Goal: Use online tool/utility: Utilize a website feature to perform a specific function

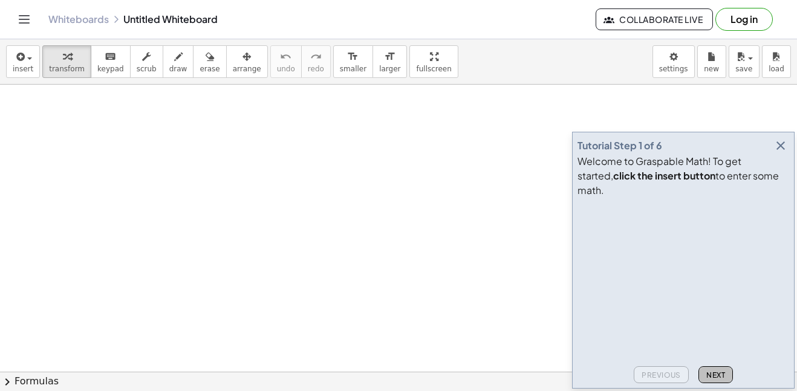
click at [716, 373] on span "Next" at bounding box center [715, 375] width 19 height 9
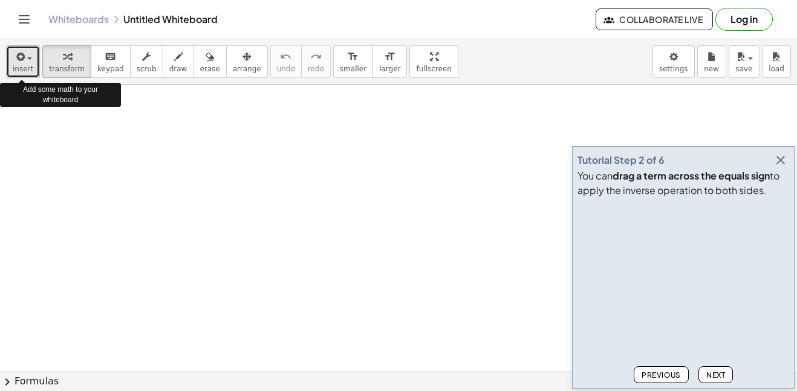
click at [18, 59] on icon "button" at bounding box center [19, 57] width 11 height 15
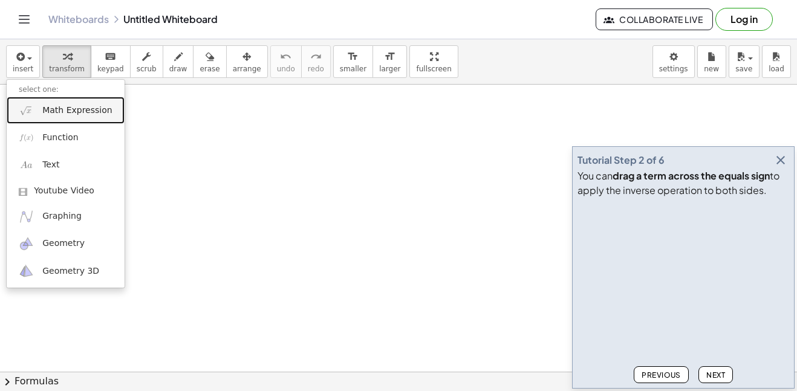
click at [69, 109] on span "Math Expression" at bounding box center [77, 111] width 70 height 12
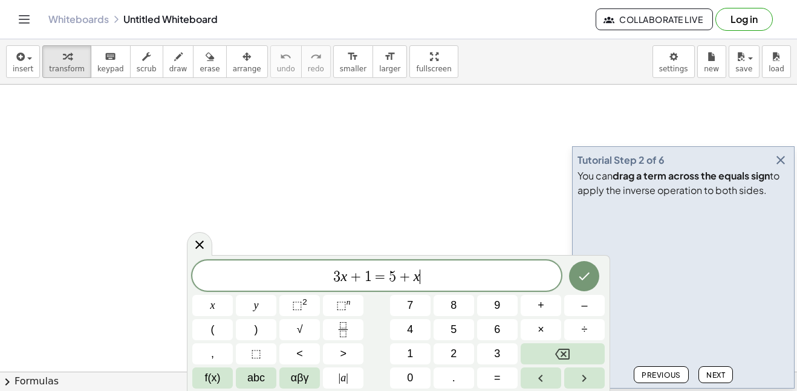
scroll to position [1, 0]
click at [582, 287] on button "Done" at bounding box center [584, 276] width 30 height 30
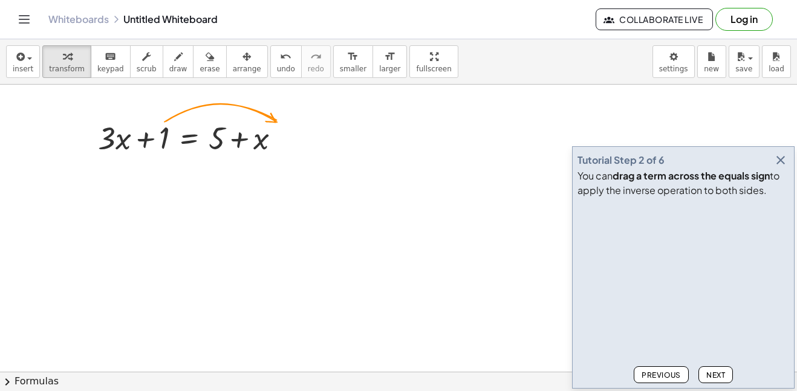
click at [779, 158] on icon "button" at bounding box center [780, 160] width 15 height 15
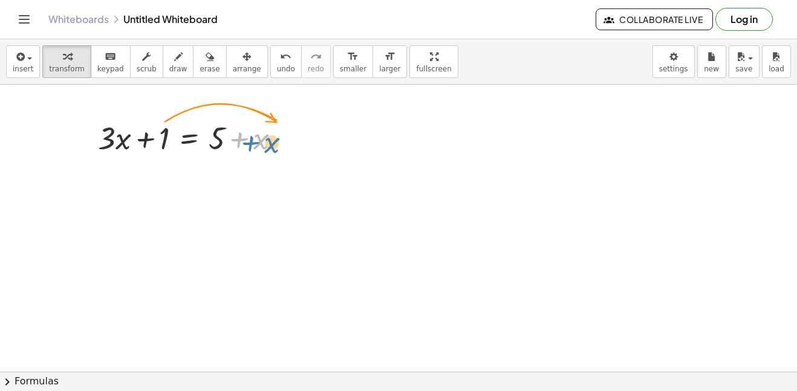
drag, startPoint x: 235, startPoint y: 140, endPoint x: 245, endPoint y: 143, distance: 10.1
click at [245, 143] on div at bounding box center [194, 137] width 204 height 41
click at [190, 166] on icon at bounding box center [189, 169] width 13 height 13
click at [187, 144] on div at bounding box center [194, 137] width 204 height 41
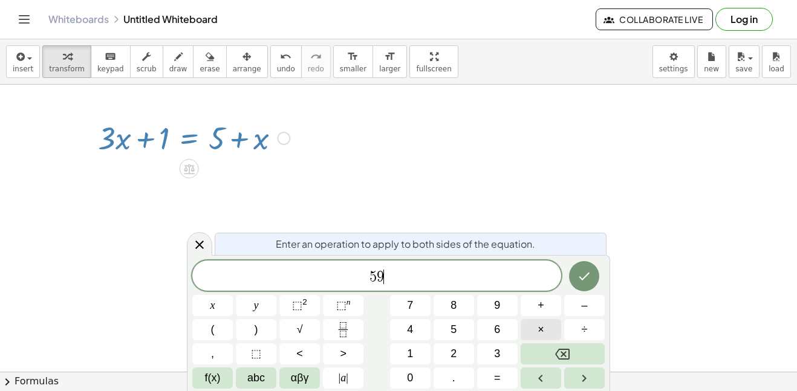
scroll to position [2, 0]
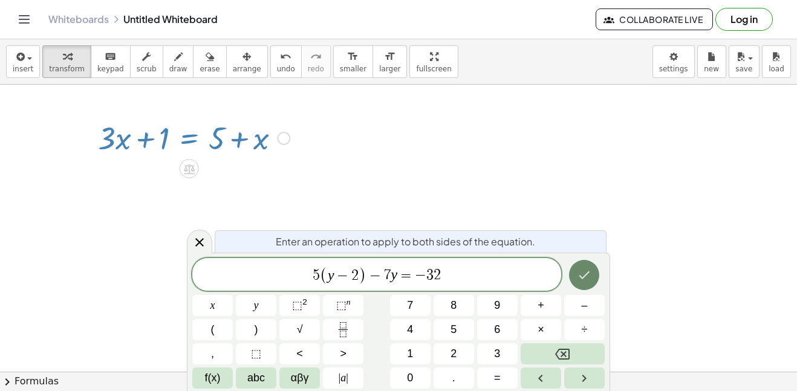
click at [582, 274] on icon "Done" at bounding box center [584, 275] width 15 height 15
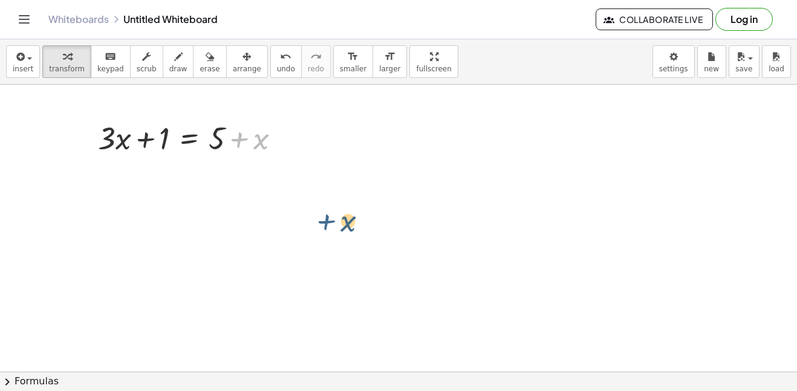
drag, startPoint x: 230, startPoint y: 136, endPoint x: 314, endPoint y: 217, distance: 116.7
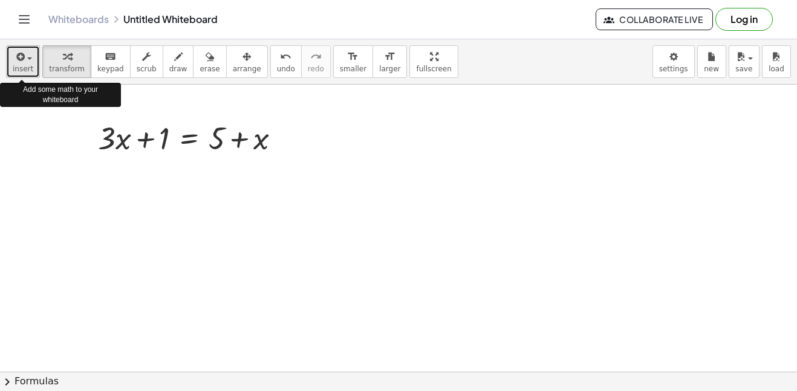
click at [32, 62] on button "insert" at bounding box center [23, 61] width 34 height 33
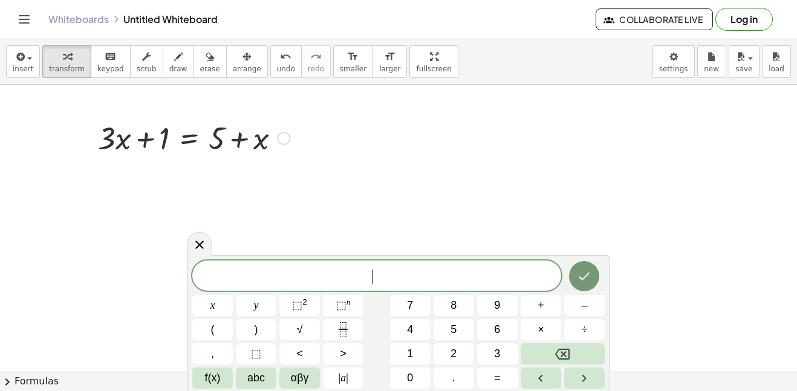
click at [163, 138] on div at bounding box center [194, 137] width 204 height 41
click at [167, 146] on div at bounding box center [194, 137] width 204 height 41
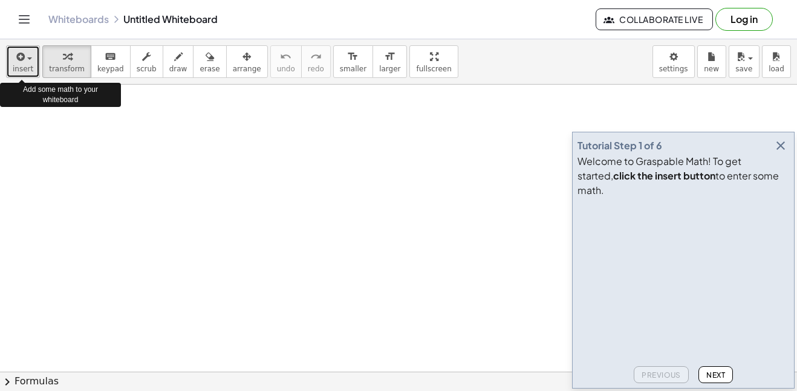
click at [26, 62] on div "button" at bounding box center [23, 56] width 21 height 15
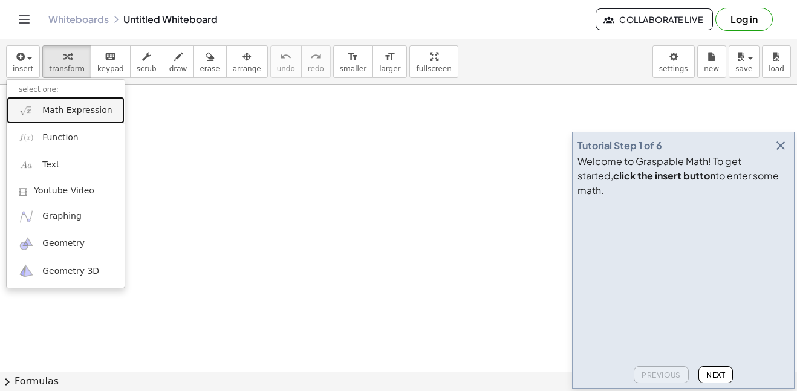
click at [65, 113] on span "Math Expression" at bounding box center [77, 111] width 70 height 12
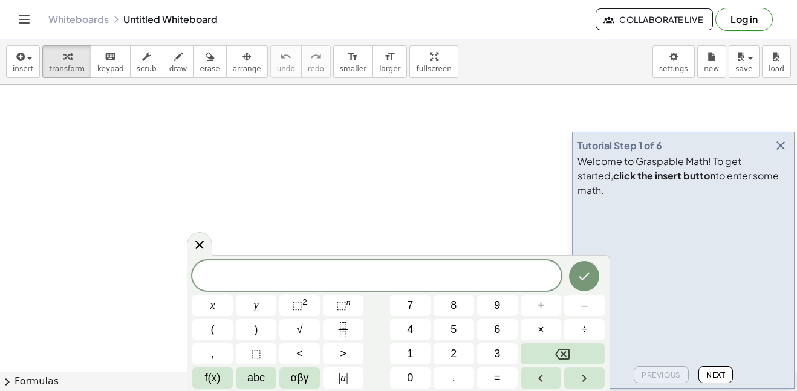
scroll to position [1, 0]
click at [579, 274] on icon "Done" at bounding box center [584, 275] width 15 height 15
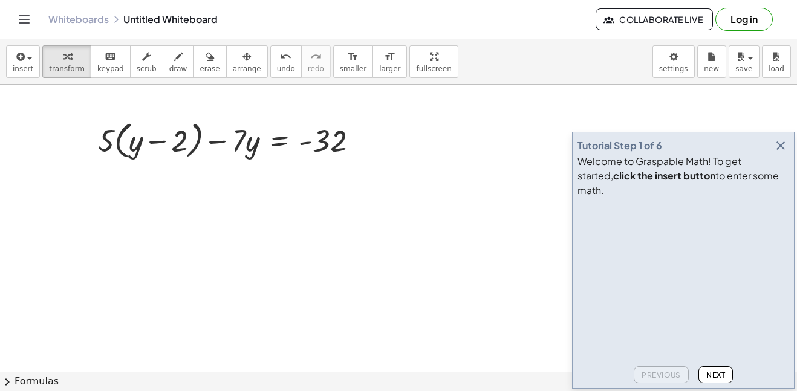
click at [718, 375] on span "Next" at bounding box center [715, 375] width 19 height 9
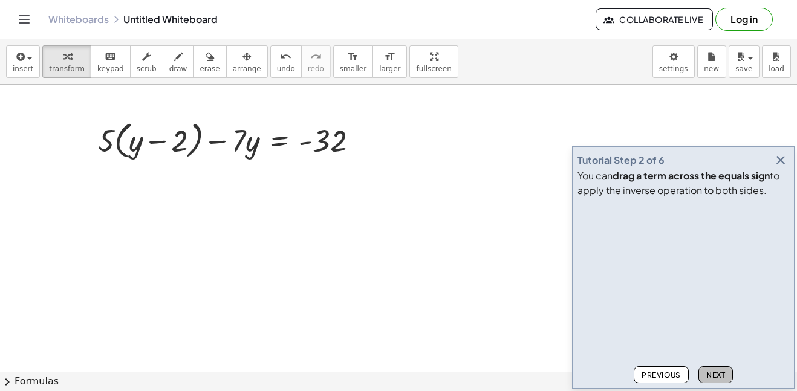
click at [714, 367] on button "Next" at bounding box center [715, 374] width 34 height 17
click at [716, 369] on button "Next" at bounding box center [715, 374] width 34 height 17
click at [715, 368] on button "Next" at bounding box center [715, 374] width 34 height 17
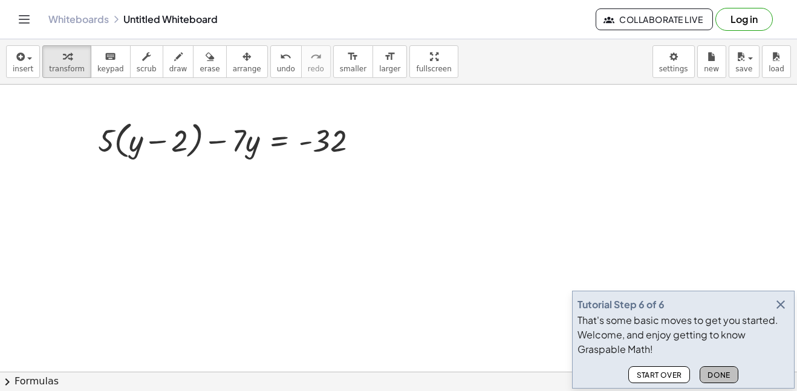
click at [721, 372] on span "Done" at bounding box center [718, 375] width 23 height 9
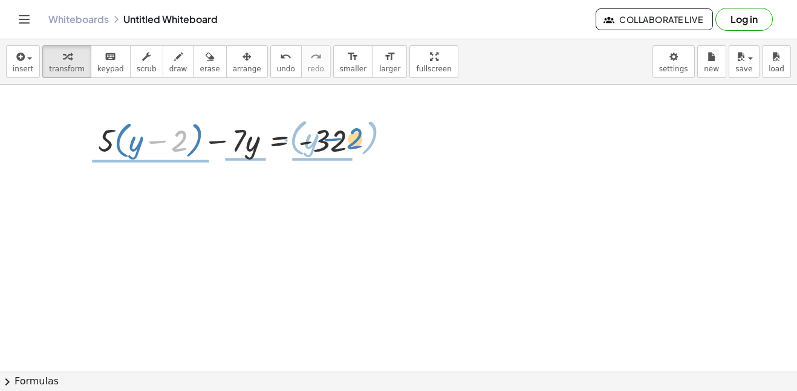
drag, startPoint x: 163, startPoint y: 139, endPoint x: 337, endPoint y: 137, distance: 174.7
click at [337, 137] on div at bounding box center [233, 140] width 282 height 46
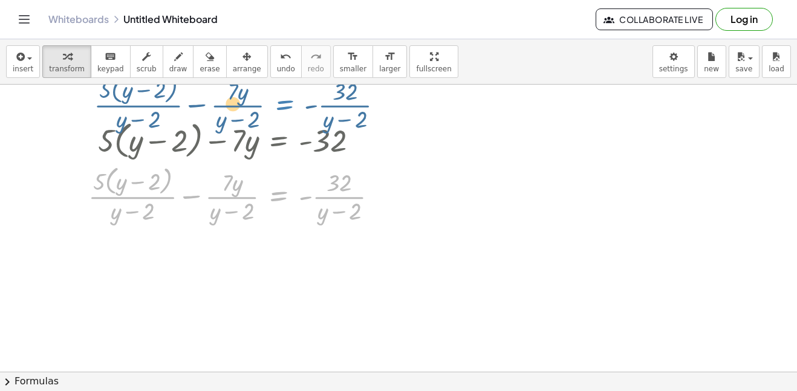
drag, startPoint x: 291, startPoint y: 196, endPoint x: 296, endPoint y: 103, distance: 92.6
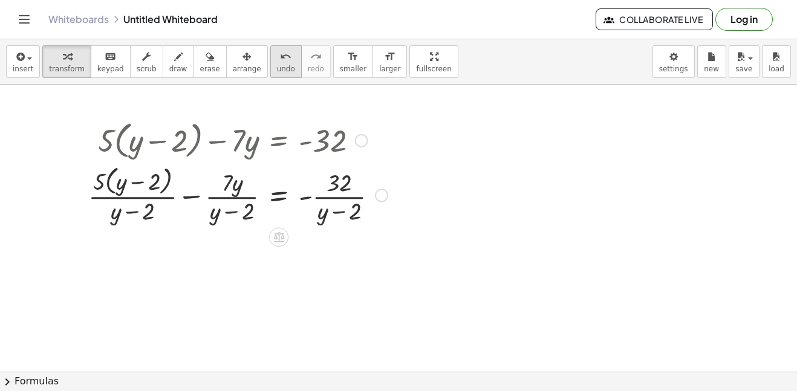
click at [277, 66] on span "undo" at bounding box center [286, 69] width 18 height 8
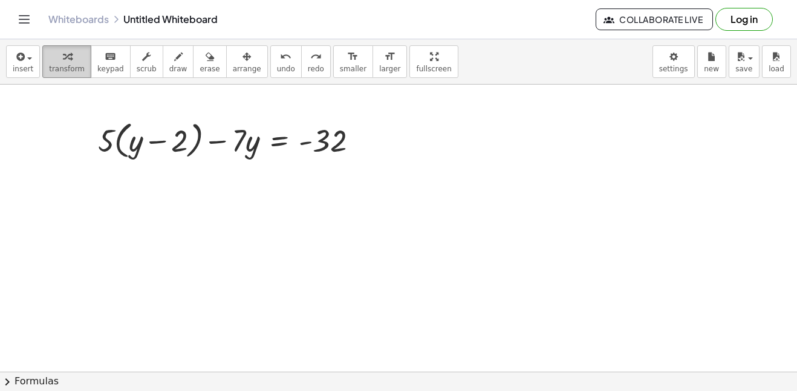
click at [49, 60] on div "button" at bounding box center [67, 56] width 36 height 15
drag, startPoint x: 108, startPoint y: 140, endPoint x: 135, endPoint y: 144, distance: 27.5
click at [135, 144] on div at bounding box center [233, 140] width 282 height 46
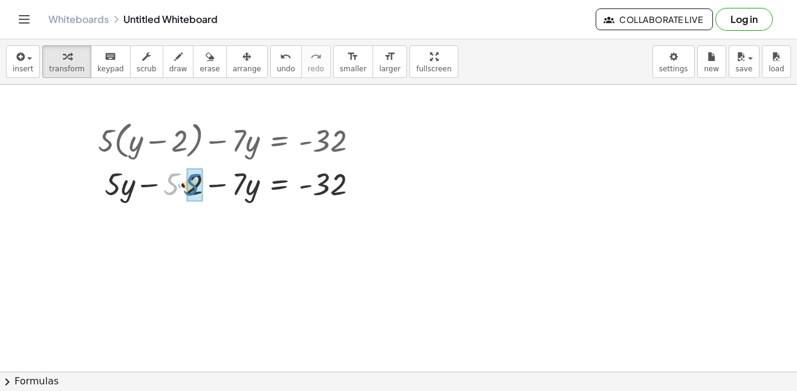
drag, startPoint x: 164, startPoint y: 186, endPoint x: 187, endPoint y: 189, distance: 22.6
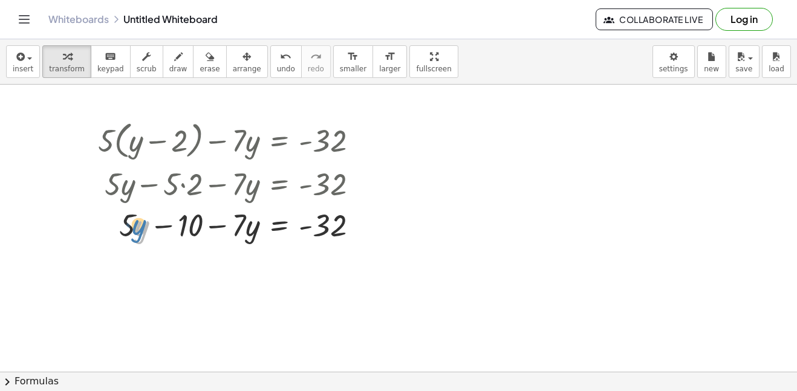
drag, startPoint x: 138, startPoint y: 226, endPoint x: 132, endPoint y: 224, distance: 6.9
click at [132, 224] on div at bounding box center [233, 224] width 282 height 41
drag, startPoint x: 128, startPoint y: 225, endPoint x: 237, endPoint y: 229, distance: 109.5
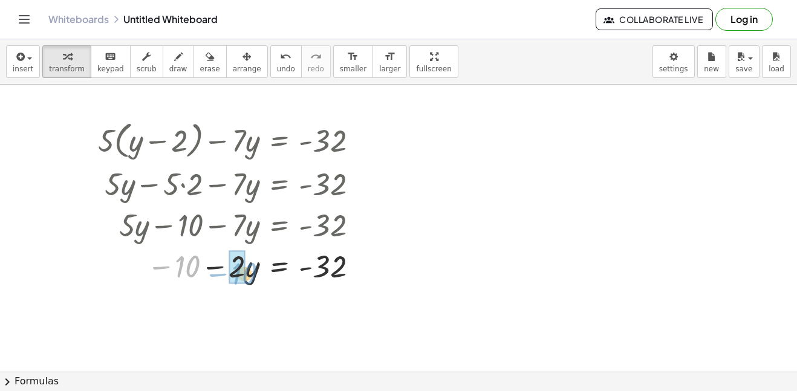
drag, startPoint x: 187, startPoint y: 267, endPoint x: 243, endPoint y: 274, distance: 56.7
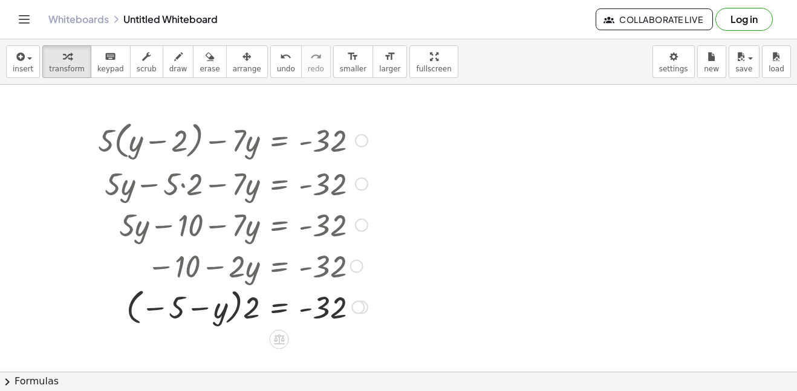
click at [257, 287] on div at bounding box center [233, 306] width 282 height 44
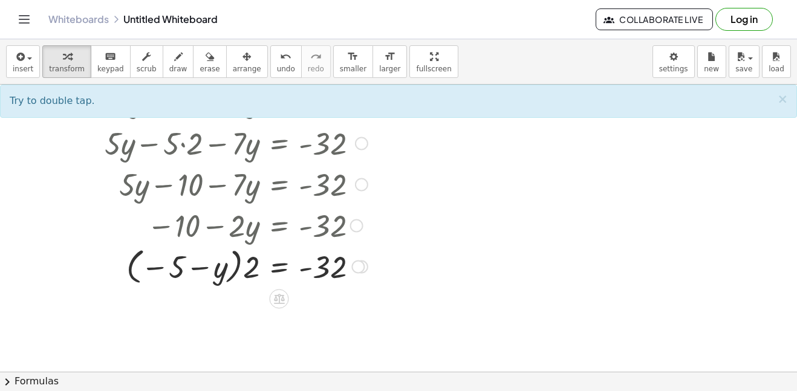
scroll to position [44, 0]
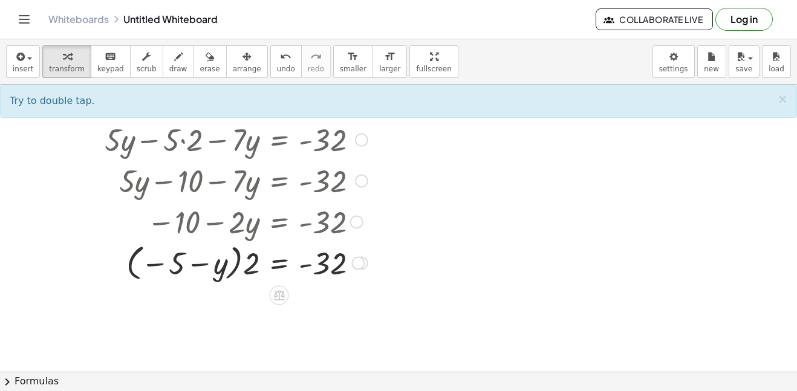
click at [261, 281] on div at bounding box center [233, 262] width 282 height 44
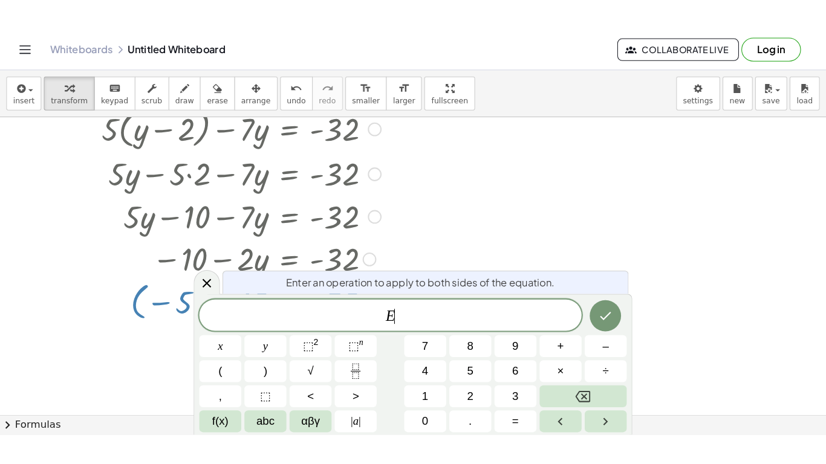
scroll to position [2, 0]
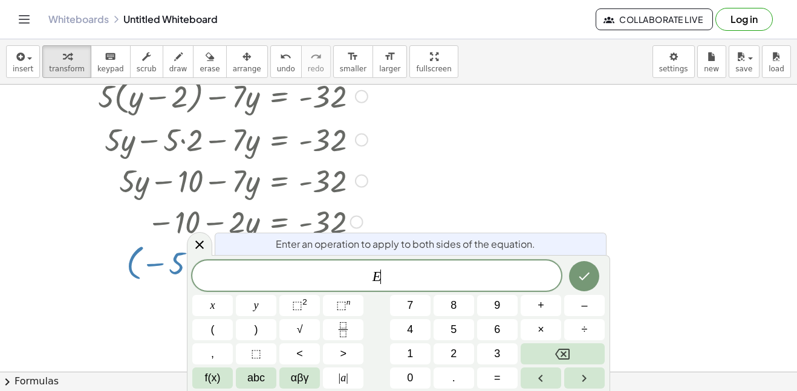
click at [261, 281] on span "E ​" at bounding box center [376, 276] width 369 height 17
click at [438, 113] on div at bounding box center [398, 367] width 797 height 653
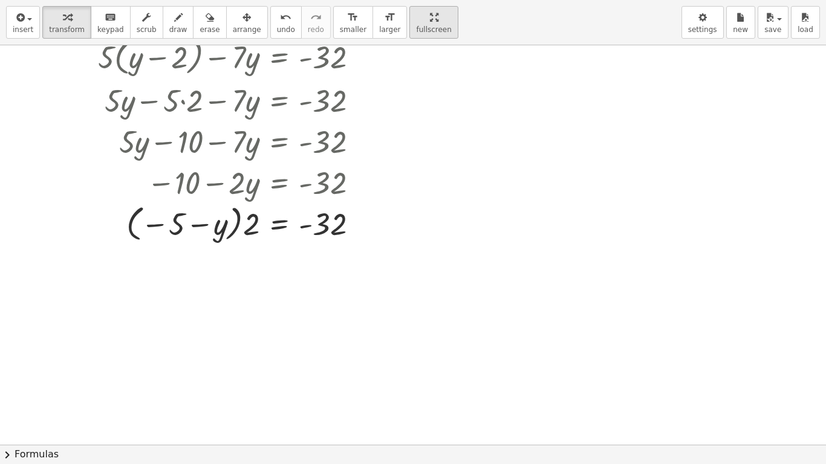
click at [423, 146] on div "insert select one: Math Expression Function Text Youtube Video Graphing Geometr…" at bounding box center [413, 232] width 826 height 464
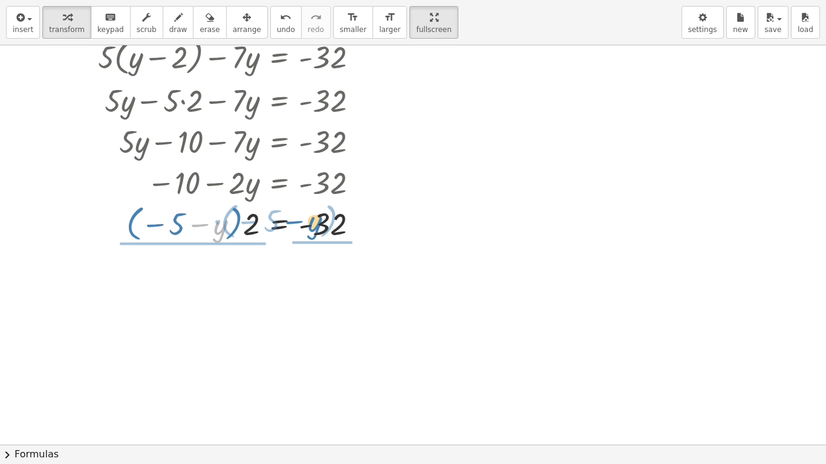
drag, startPoint x: 189, startPoint y: 227, endPoint x: 361, endPoint y: 229, distance: 172.3
click at [361, 229] on div at bounding box center [233, 223] width 282 height 44
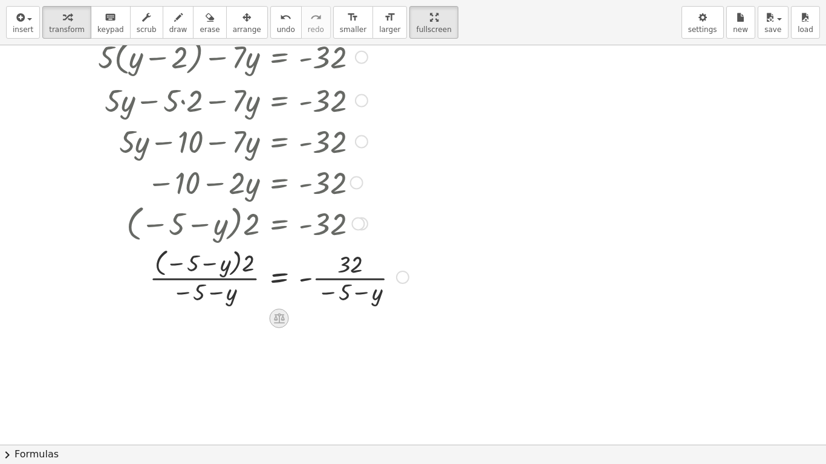
click at [284, 314] on icon at bounding box center [279, 318] width 13 height 13
click at [362, 222] on div at bounding box center [357, 224] width 13 height 13
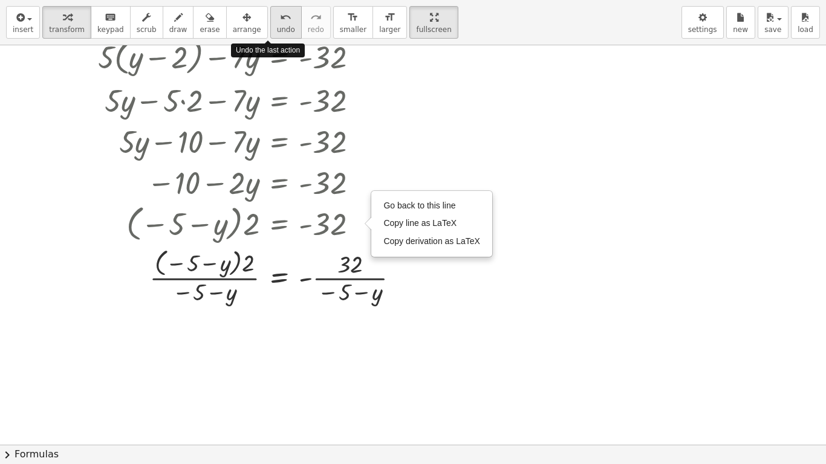
click at [277, 19] on div "undo" at bounding box center [286, 17] width 18 height 15
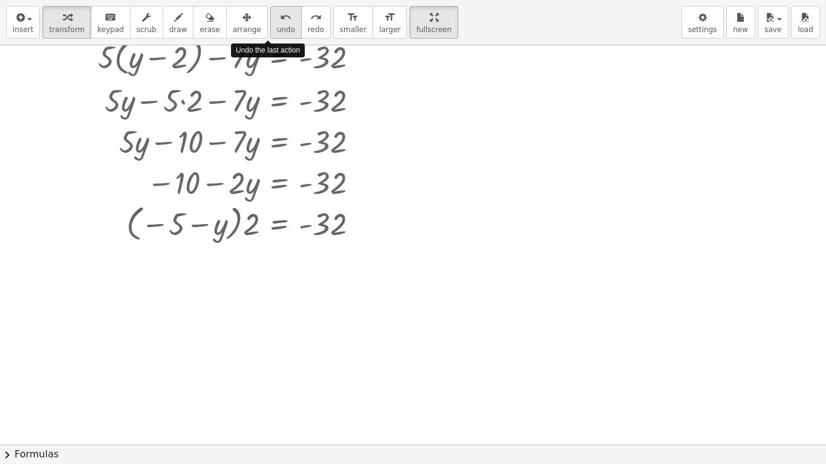
click at [277, 19] on div "undo" at bounding box center [286, 17] width 18 height 15
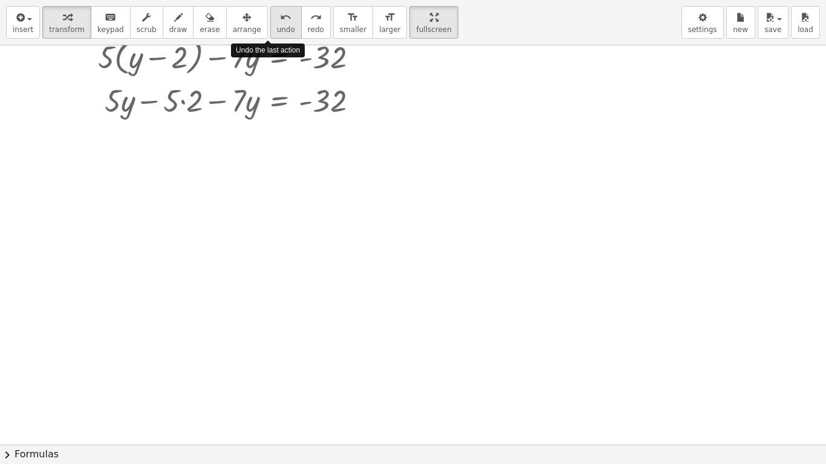
click at [277, 19] on div "undo" at bounding box center [286, 17] width 18 height 15
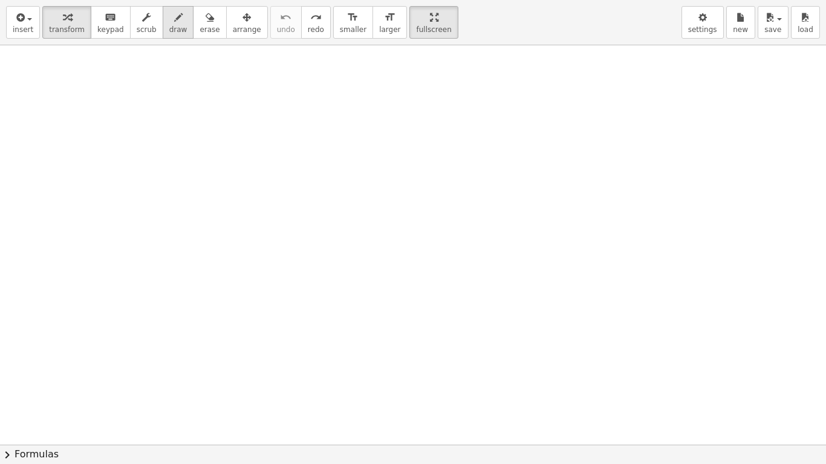
click at [172, 31] on span "draw" at bounding box center [178, 29] width 18 height 8
drag, startPoint x: 187, startPoint y: 71, endPoint x: 187, endPoint y: 83, distance: 12.7
click at [187, 83] on div at bounding box center [413, 400] width 826 height 799
drag, startPoint x: 178, startPoint y: 67, endPoint x: 159, endPoint y: 99, distance: 37.1
click at [159, 99] on div at bounding box center [413, 400] width 826 height 799
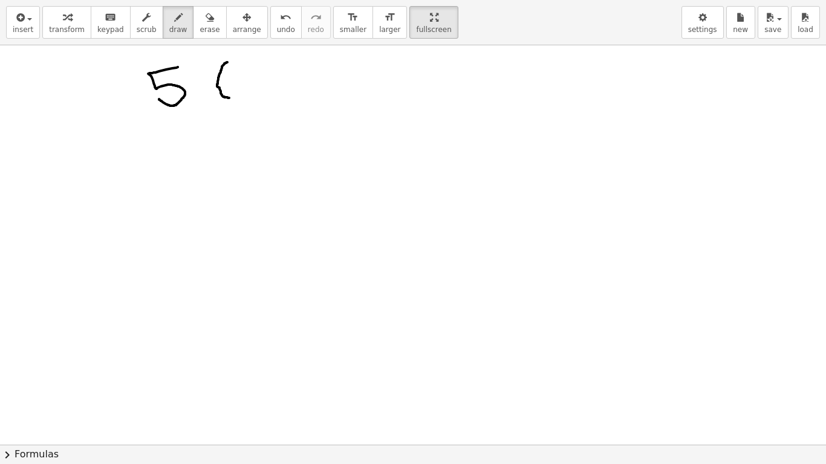
drag, startPoint x: 227, startPoint y: 62, endPoint x: 229, endPoint y: 98, distance: 35.7
click at [229, 98] on div at bounding box center [413, 400] width 826 height 799
drag, startPoint x: 232, startPoint y: 73, endPoint x: 228, endPoint y: 85, distance: 12.0
click at [228, 85] on div at bounding box center [413, 400] width 826 height 799
drag, startPoint x: 248, startPoint y: 82, endPoint x: 261, endPoint y: 82, distance: 13.3
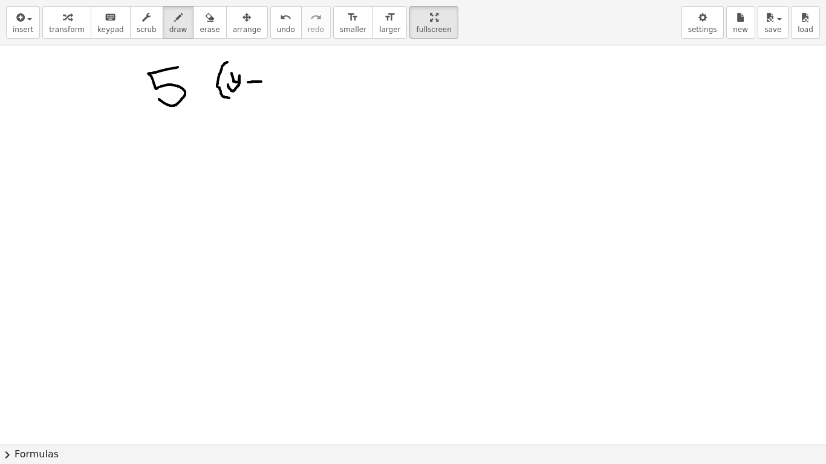
click at [261, 82] on div at bounding box center [413, 400] width 826 height 799
click at [65, 24] on icon "button" at bounding box center [67, 17] width 8 height 15
drag, startPoint x: 221, startPoint y: 79, endPoint x: 213, endPoint y: 88, distance: 12.5
click at [213, 88] on div at bounding box center [413, 400] width 826 height 799
drag, startPoint x: 223, startPoint y: 87, endPoint x: 239, endPoint y: 94, distance: 17.1
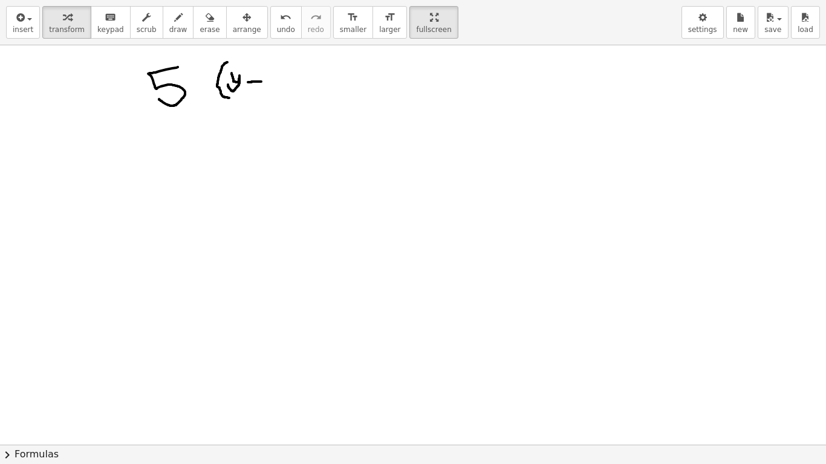
click at [239, 94] on div at bounding box center [413, 400] width 826 height 799
click at [277, 29] on span "undo" at bounding box center [286, 29] width 18 height 8
click at [114, 19] on div "keyboard" at bounding box center [110, 17] width 27 height 15
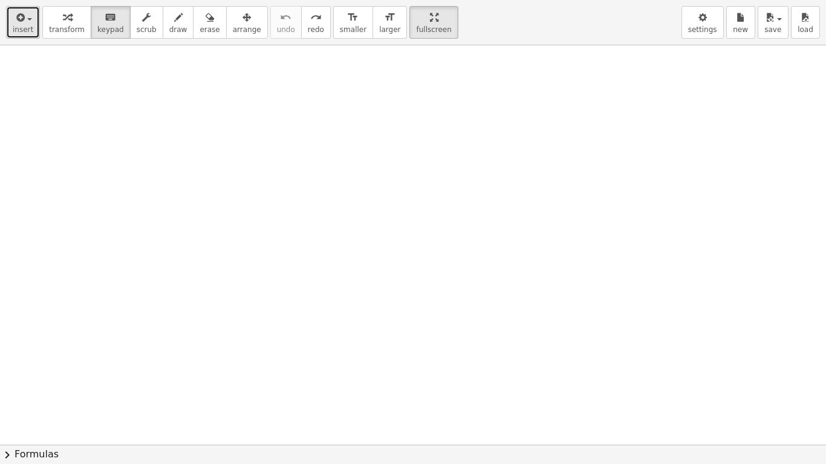
click at [18, 17] on icon "button" at bounding box center [19, 17] width 11 height 15
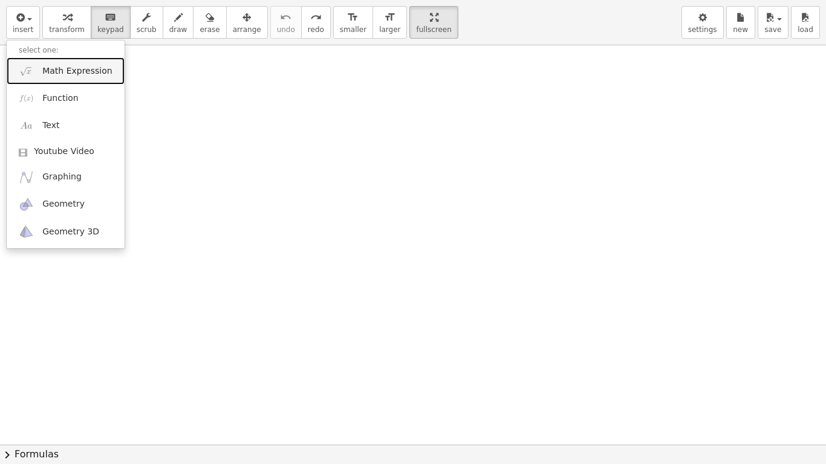
click at [94, 75] on span "Math Expression" at bounding box center [77, 71] width 70 height 12
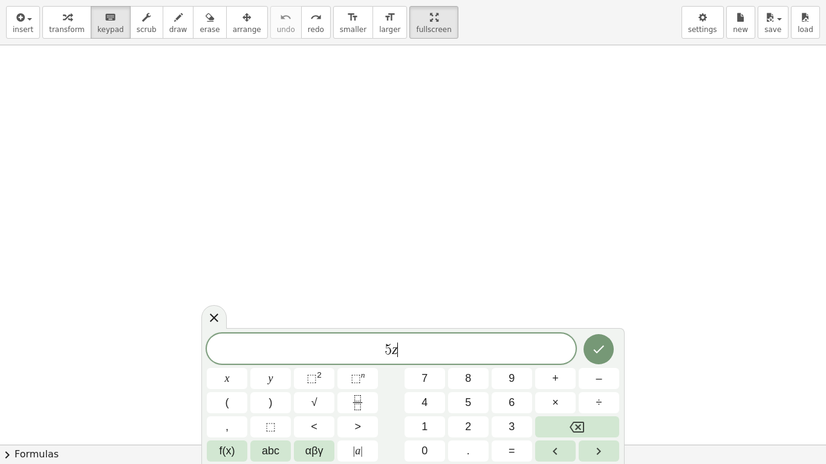
scroll to position [1, 0]
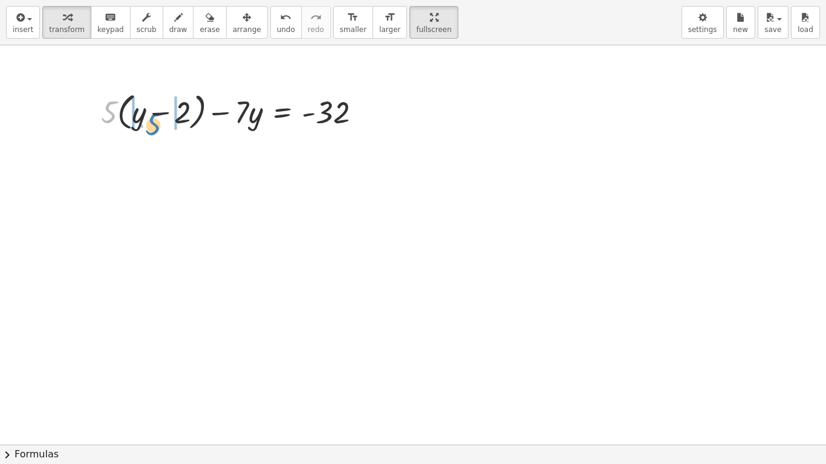
drag, startPoint x: 101, startPoint y: 112, endPoint x: 145, endPoint y: 124, distance: 45.8
click at [145, 124] on div at bounding box center [236, 111] width 282 height 46
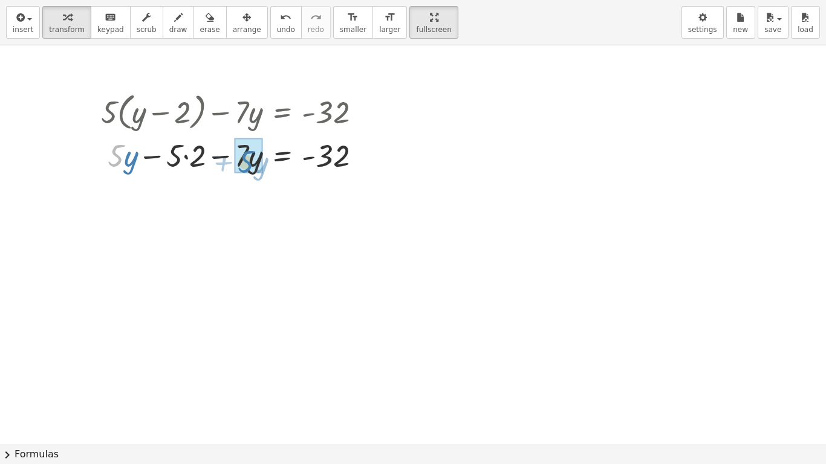
drag, startPoint x: 122, startPoint y: 161, endPoint x: 251, endPoint y: 167, distance: 128.9
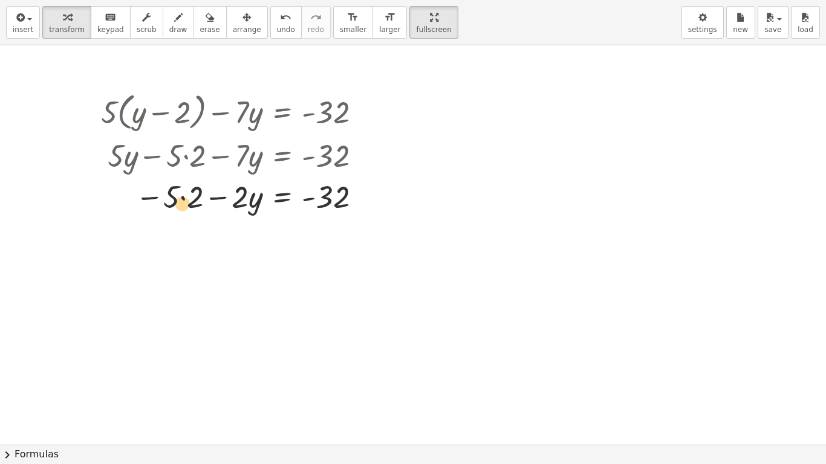
drag, startPoint x: 179, startPoint y: 187, endPoint x: 190, endPoint y: 193, distance: 12.8
click at [190, 193] on div at bounding box center [236, 195] width 282 height 41
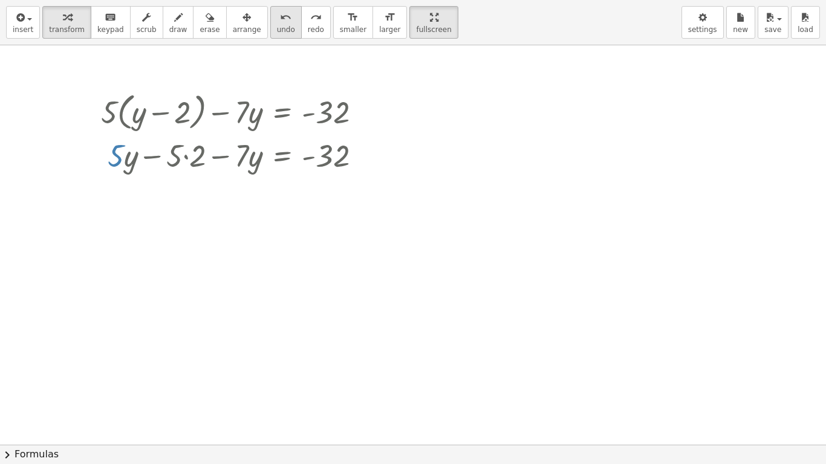
click at [277, 25] on span "undo" at bounding box center [286, 29] width 18 height 8
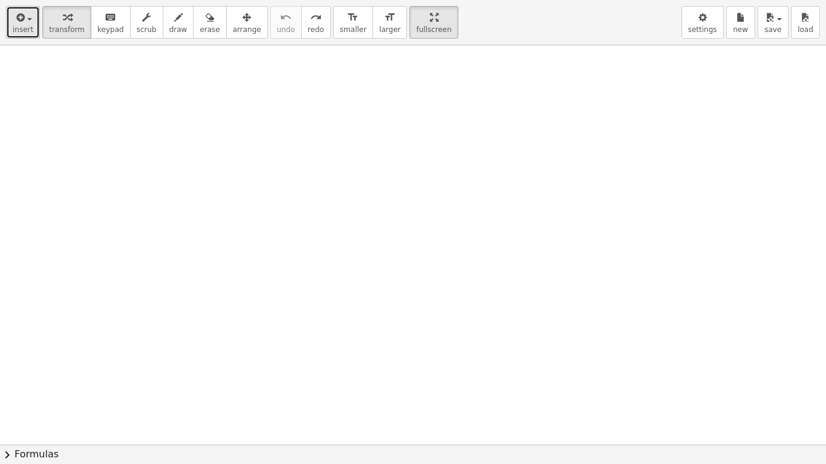
click at [23, 16] on icon "button" at bounding box center [19, 17] width 11 height 15
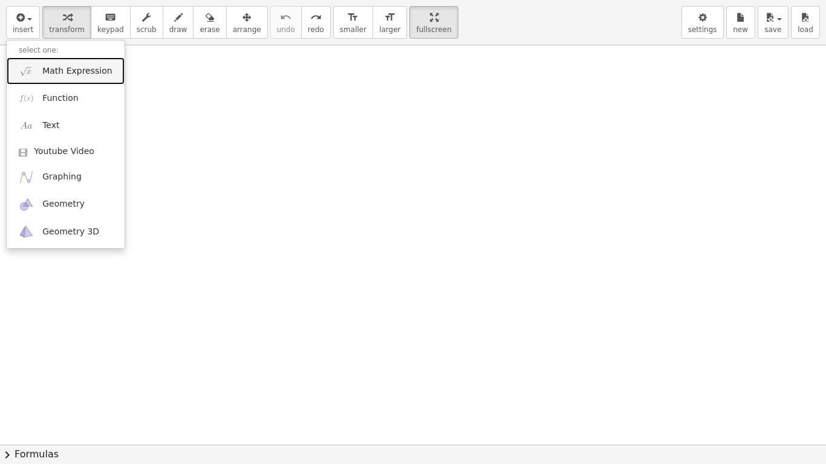
click at [60, 71] on span "Math Expression" at bounding box center [77, 71] width 70 height 12
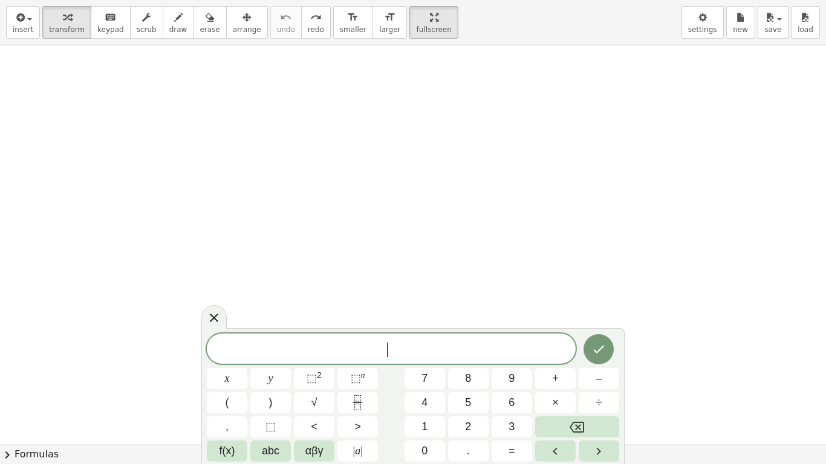
scroll to position [2, 0]
click at [605, 351] on icon "Done" at bounding box center [598, 348] width 15 height 15
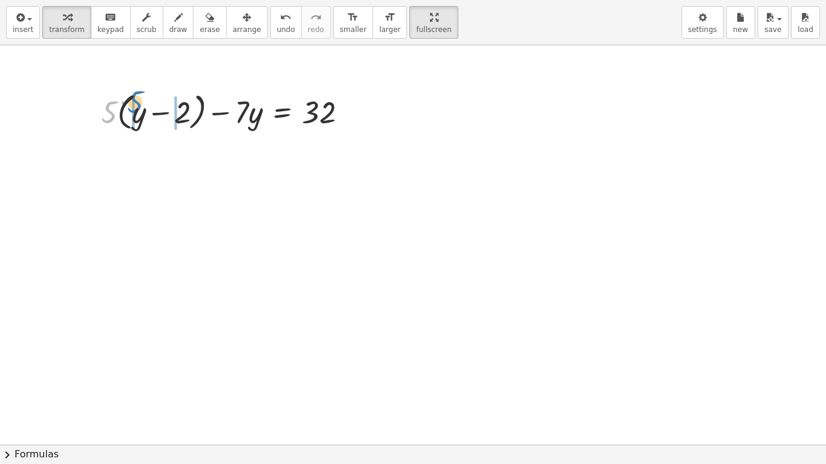
drag, startPoint x: 110, startPoint y: 112, endPoint x: 135, endPoint y: 102, distance: 27.4
click at [135, 102] on div at bounding box center [229, 111] width 268 height 46
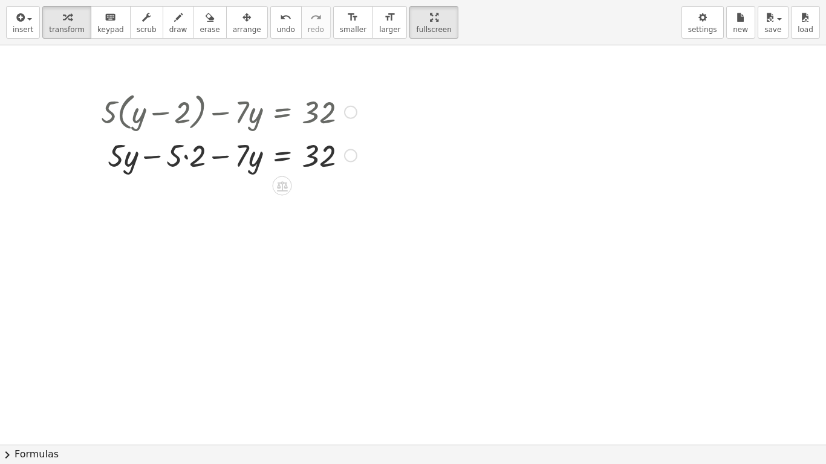
click at [185, 158] on div at bounding box center [229, 154] width 268 height 41
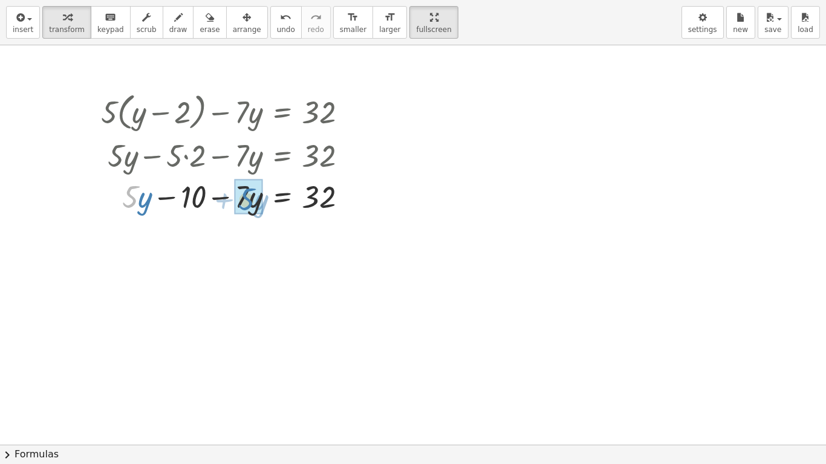
drag, startPoint x: 137, startPoint y: 200, endPoint x: 253, endPoint y: 202, distance: 116.1
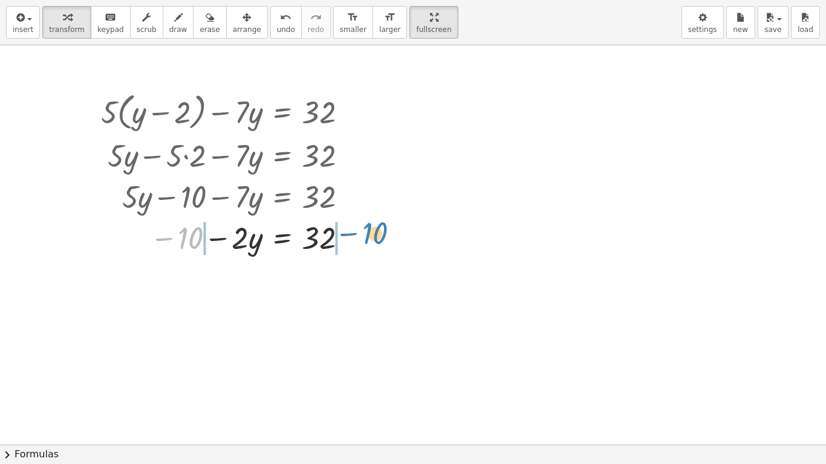
drag, startPoint x: 184, startPoint y: 242, endPoint x: 365, endPoint y: 237, distance: 180.9
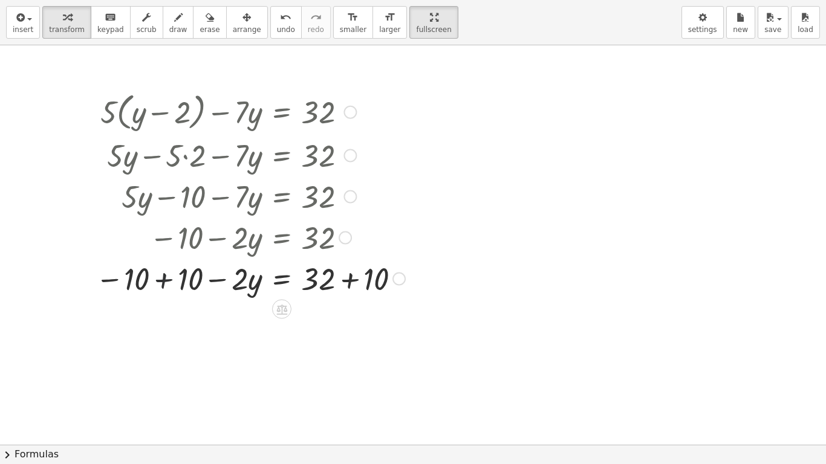
click at [161, 279] on div at bounding box center [250, 278] width 322 height 41
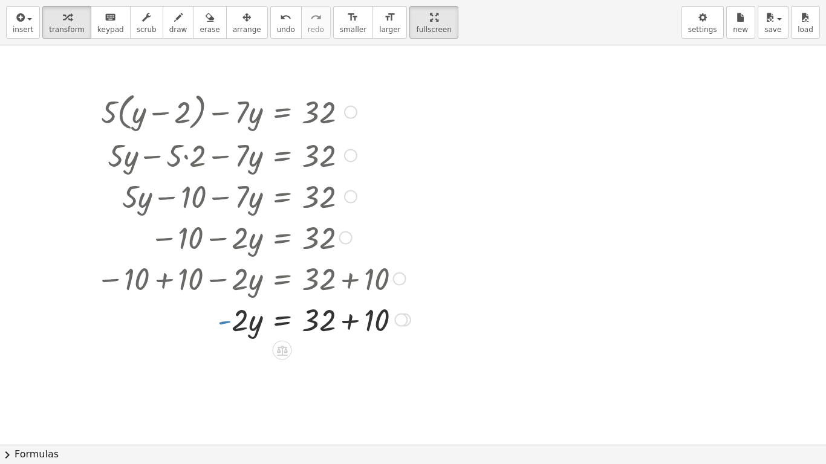
click at [282, 112] on div "+ · 5 · ( + y − 2 ) − · 7 · y = 32 + · 5 · y − · 5 · 2 − · 7 · y = 32 + · 5 · y…" at bounding box center [282, 112] width 0 height 0
click at [349, 321] on div at bounding box center [252, 319] width 326 height 41
click at [281, 362] on div at bounding box center [252, 360] width 326 height 41
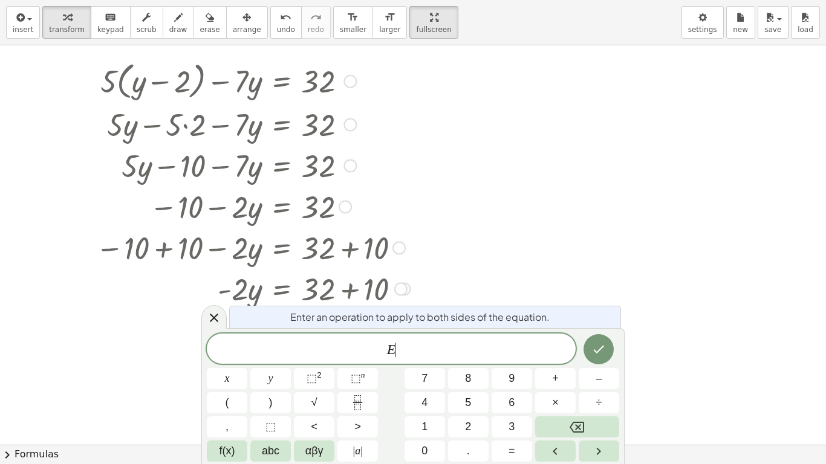
scroll to position [78, 0]
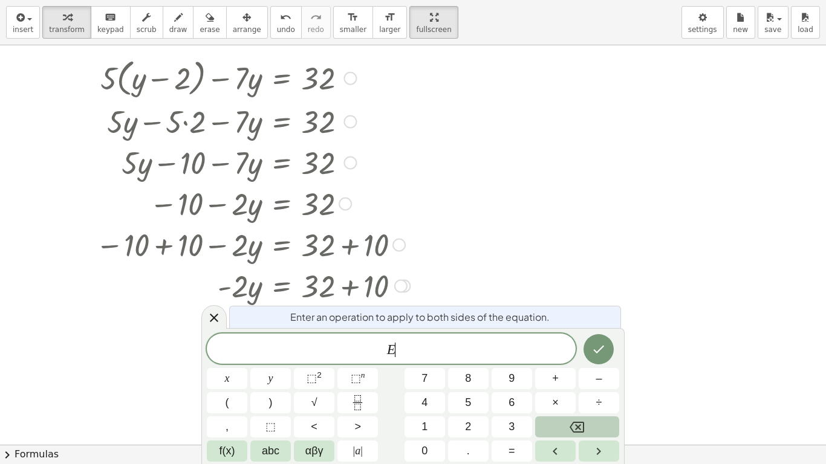
click at [589, 391] on button "Backspace" at bounding box center [577, 427] width 84 height 21
click at [487, 86] on div at bounding box center [413, 366] width 826 height 799
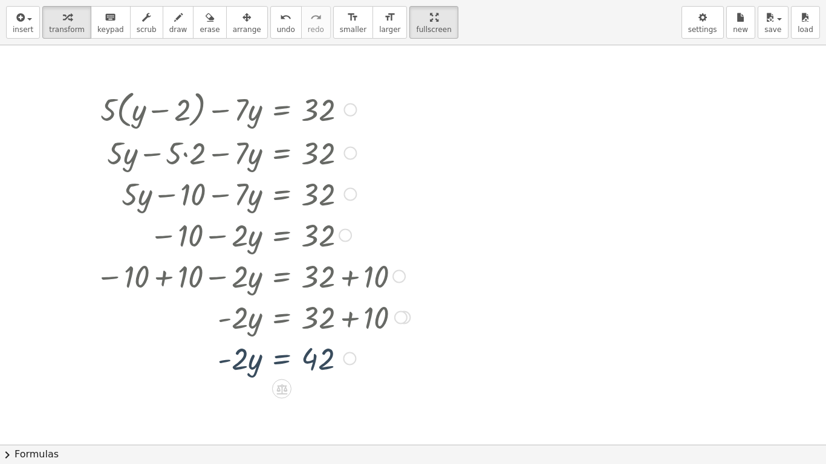
scroll to position [44, 0]
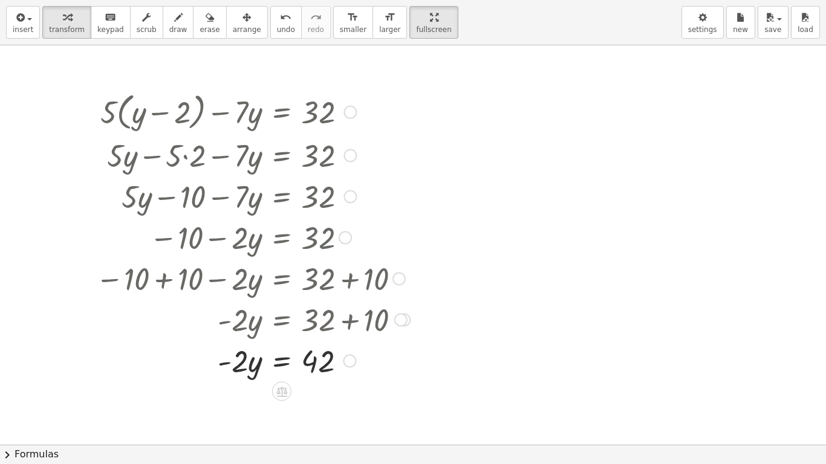
click at [287, 359] on div at bounding box center [252, 360] width 326 height 41
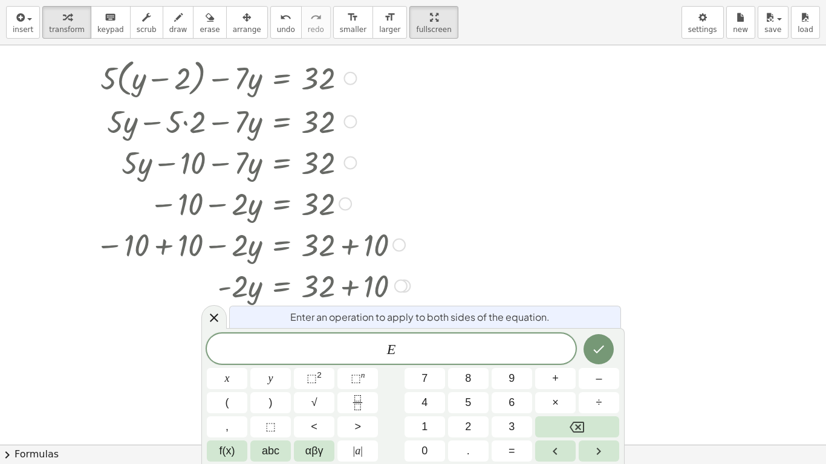
click at [573, 125] on div at bounding box center [413, 366] width 826 height 799
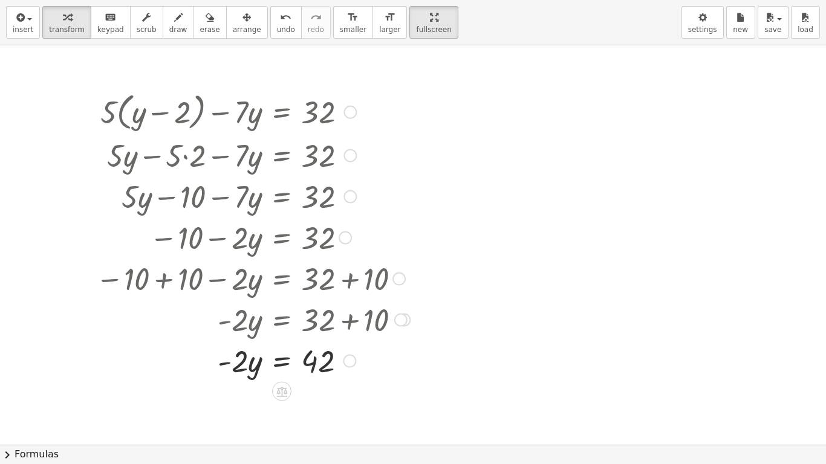
scroll to position [44, 0]
click at [247, 376] on div at bounding box center [252, 360] width 326 height 41
click at [240, 362] on div at bounding box center [252, 360] width 326 height 41
click at [314, 359] on div at bounding box center [252, 360] width 326 height 41
click at [349, 361] on div at bounding box center [349, 361] width 13 height 13
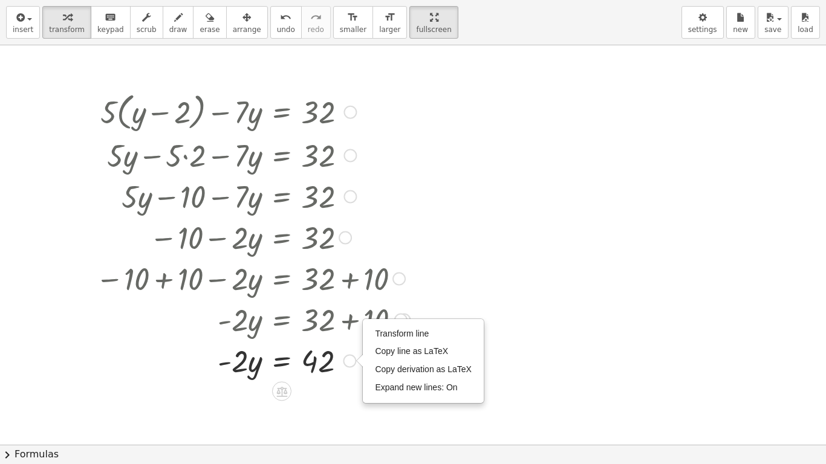
click at [287, 366] on div at bounding box center [252, 360] width 326 height 41
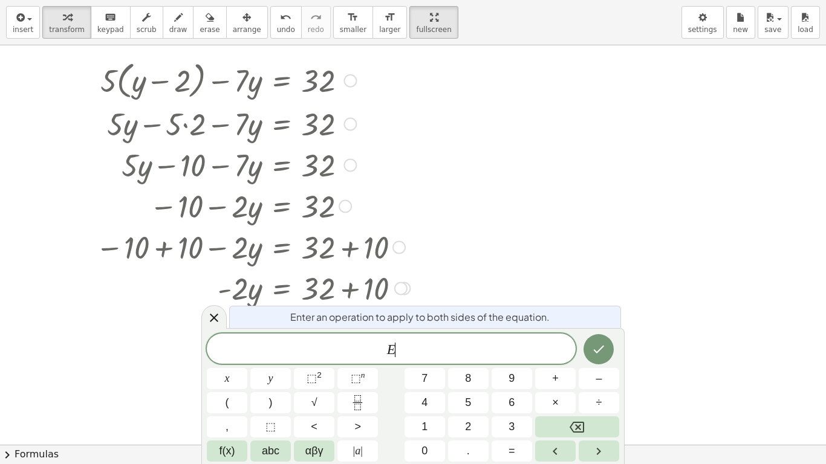
scroll to position [78, 0]
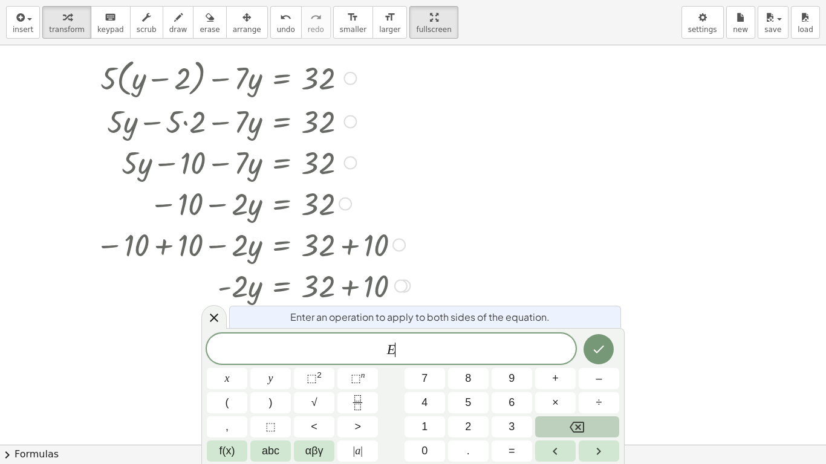
click at [573, 391] on icon "Backspace" at bounding box center [577, 427] width 15 height 11
click at [525, 165] on div at bounding box center [413, 366] width 826 height 799
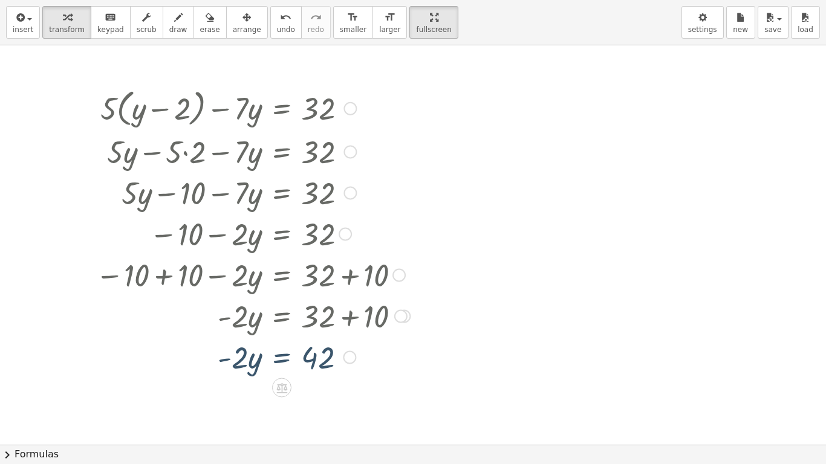
scroll to position [44, 0]
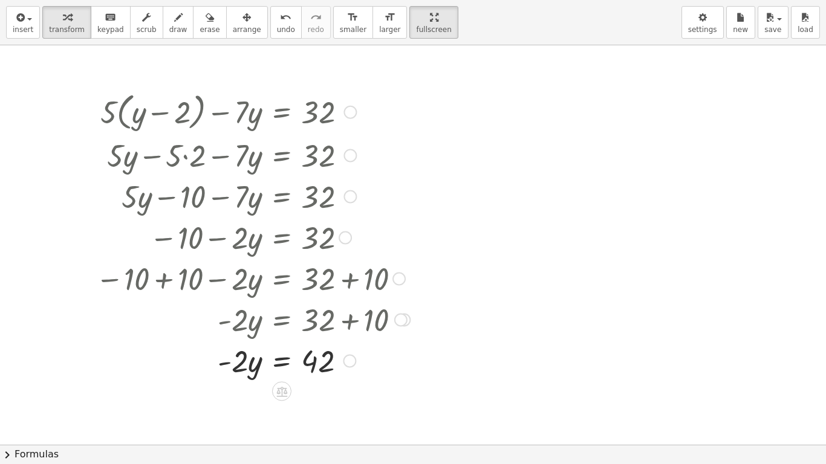
click at [284, 363] on div at bounding box center [252, 360] width 326 height 41
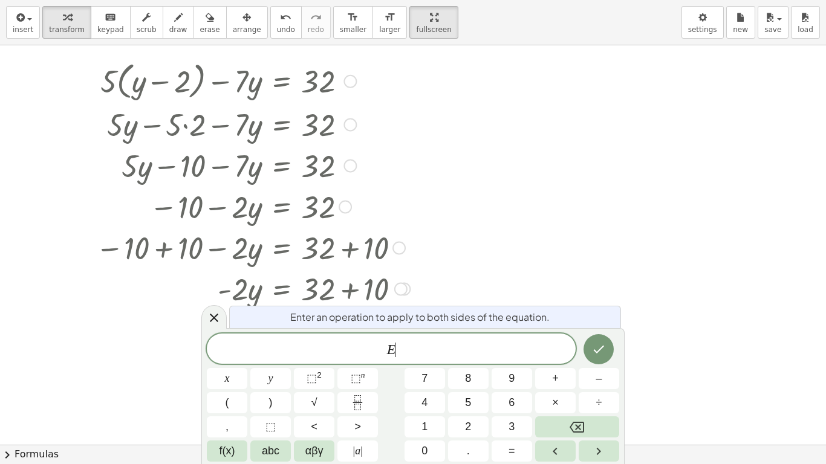
scroll to position [78, 0]
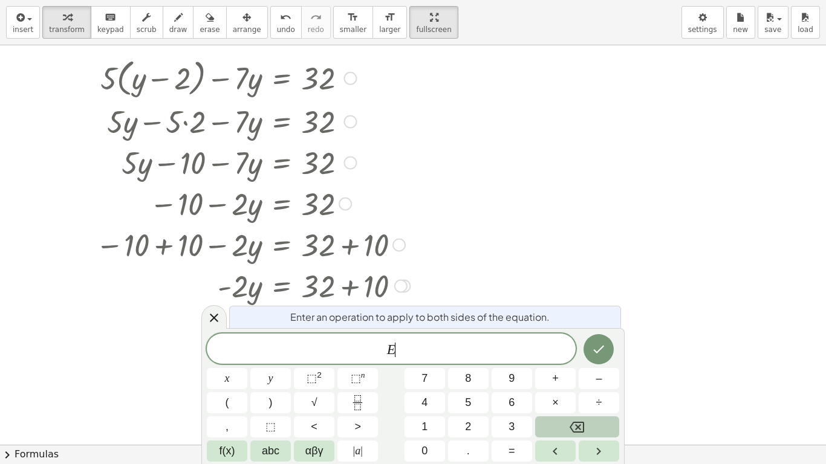
click at [553, 391] on button "Backspace" at bounding box center [577, 427] width 84 height 21
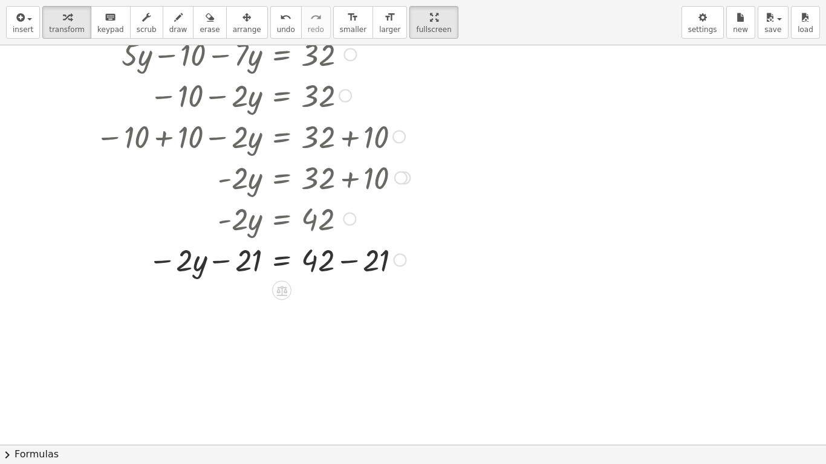
scroll to position [206, 0]
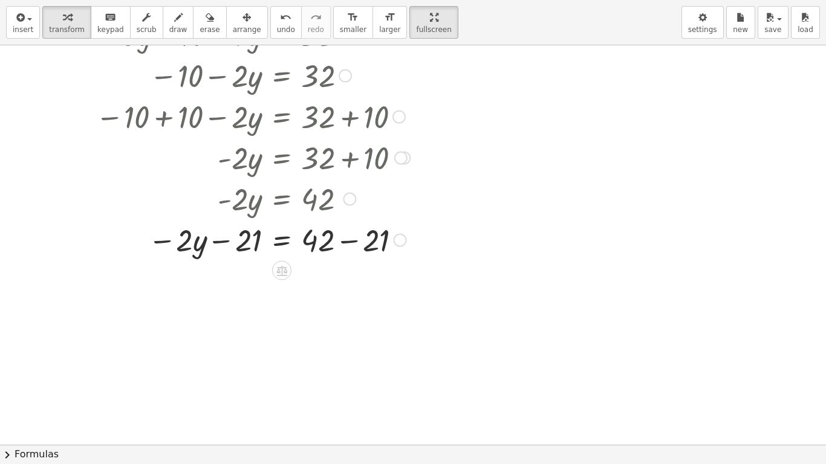
click at [349, 240] on div at bounding box center [252, 239] width 326 height 41
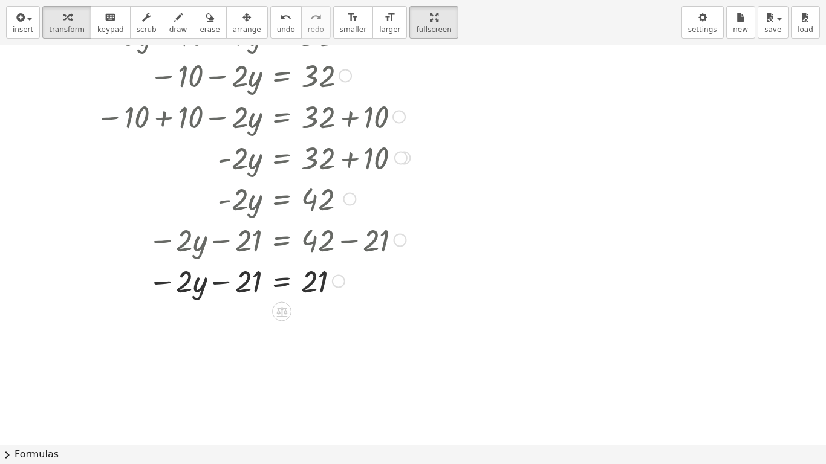
click at [224, 282] on div at bounding box center [252, 280] width 326 height 41
click at [174, 282] on div at bounding box center [252, 280] width 326 height 41
click at [285, 279] on div at bounding box center [252, 280] width 326 height 41
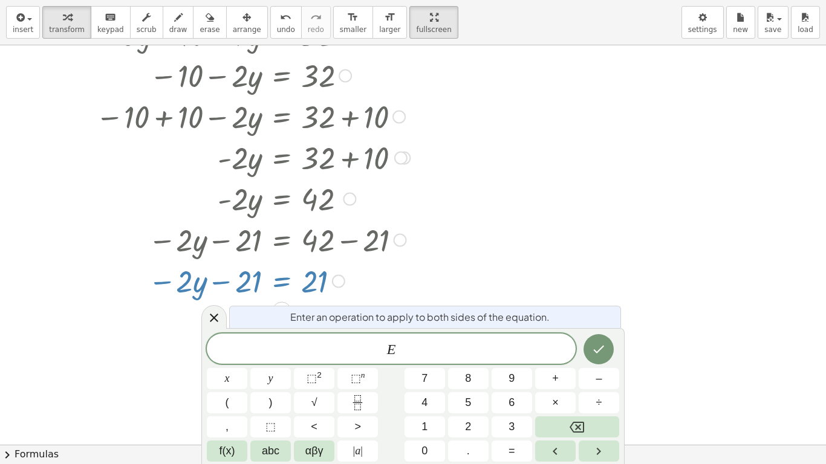
click at [481, 253] on div at bounding box center [413, 238] width 826 height 799
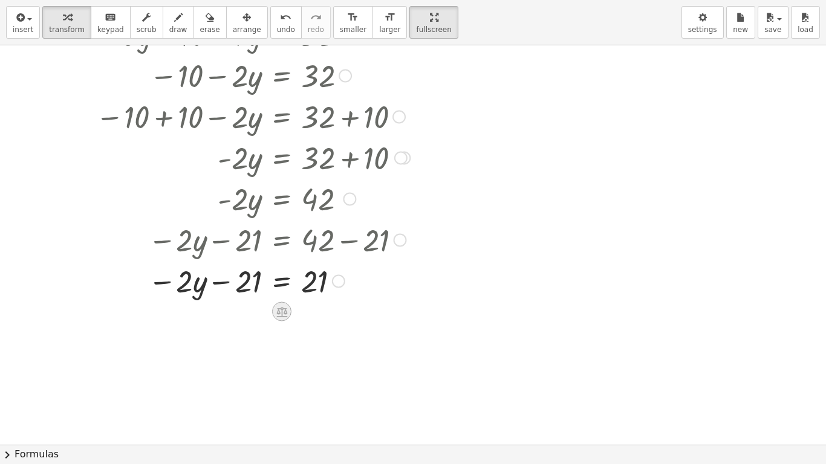
click at [288, 304] on div at bounding box center [281, 311] width 19 height 19
click at [289, 305] on div "×" at bounding box center [281, 311] width 19 height 19
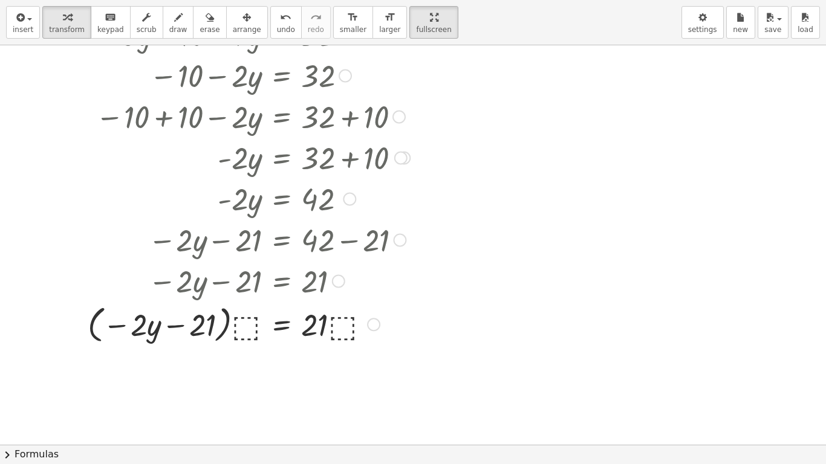
click at [215, 287] on div at bounding box center [249, 280] width 334 height 41
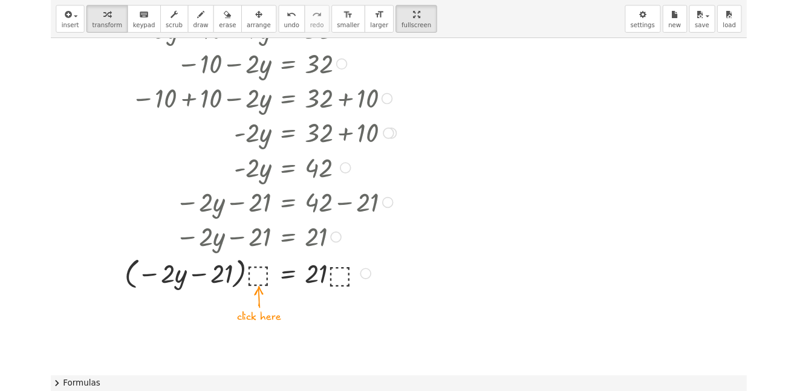
scroll to position [0, 0]
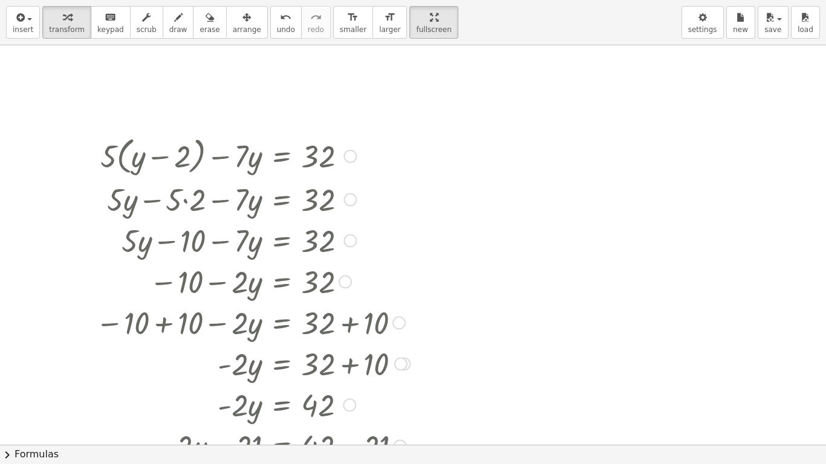
click at [259, 236] on div at bounding box center [249, 239] width 334 height 41
click at [247, 237] on div at bounding box center [249, 239] width 334 height 41
click at [214, 245] on div at bounding box center [249, 239] width 334 height 41
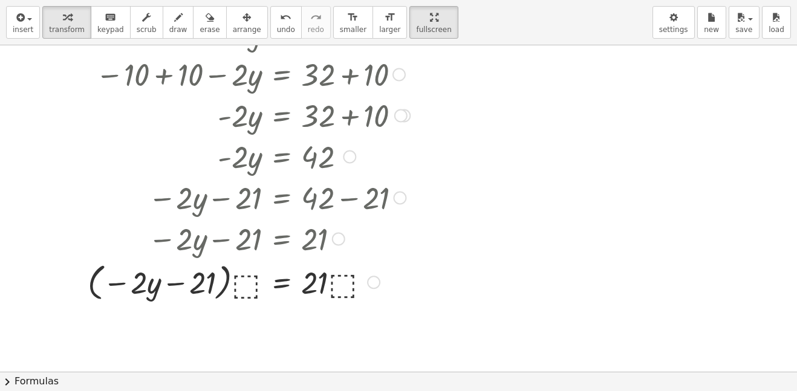
scroll to position [273, 0]
